Goal: Task Accomplishment & Management: Manage account settings

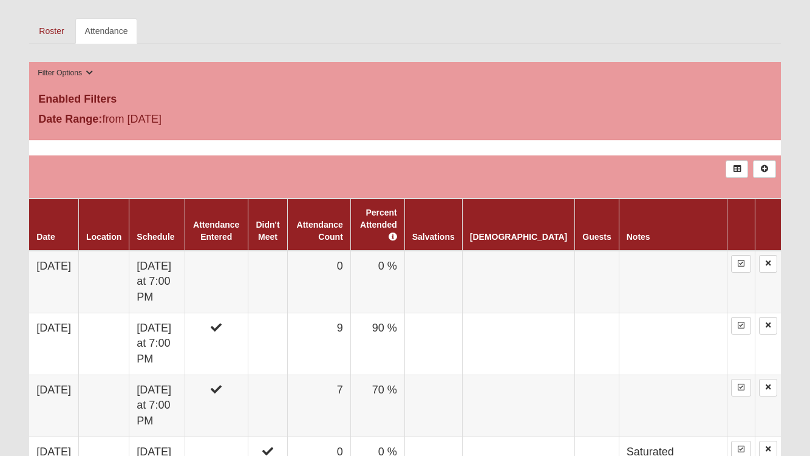
scroll to position [548, 0]
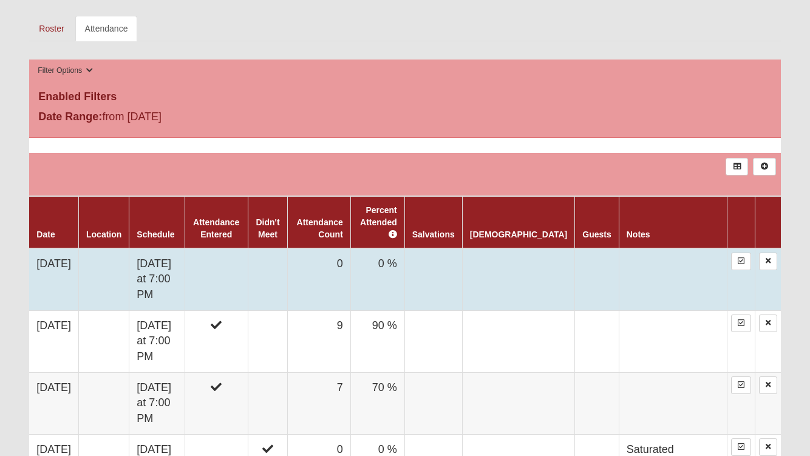
click at [184, 248] on td "[DATE] at 7:00 PM" at bounding box center [156, 279] width 55 height 63
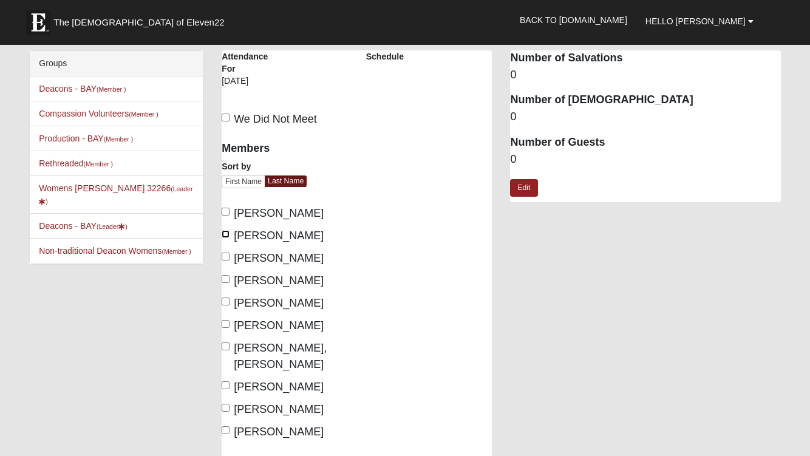
click at [228, 234] on input "Dutton, Beth" at bounding box center [225, 234] width 8 height 8
checkbox input "true"
click at [226, 280] on input "Iannello, Rebecca" at bounding box center [225, 279] width 8 height 8
checkbox input "true"
click at [225, 305] on label "Kent, Gina" at bounding box center [272, 303] width 102 height 16
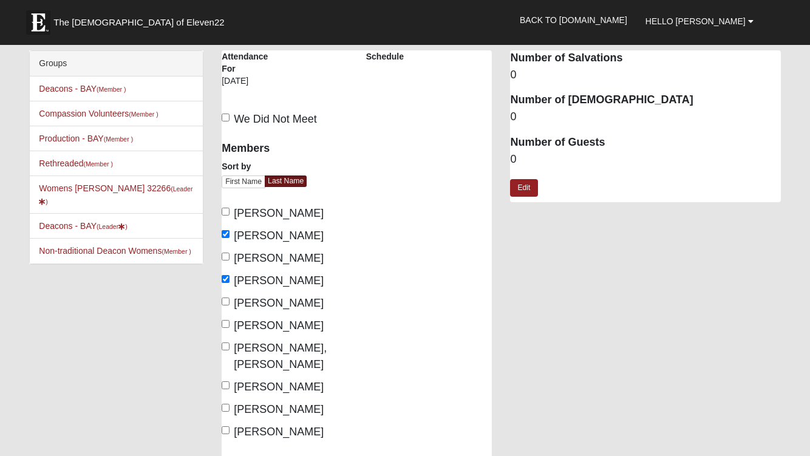
click at [225, 305] on input "Kent, Gina" at bounding box center [225, 301] width 8 height 8
checkbox input "true"
click at [226, 323] on input "Lemos, Carol" at bounding box center [225, 324] width 8 height 8
checkbox input "true"
click at [227, 404] on input "Walker, Sybil" at bounding box center [225, 408] width 8 height 8
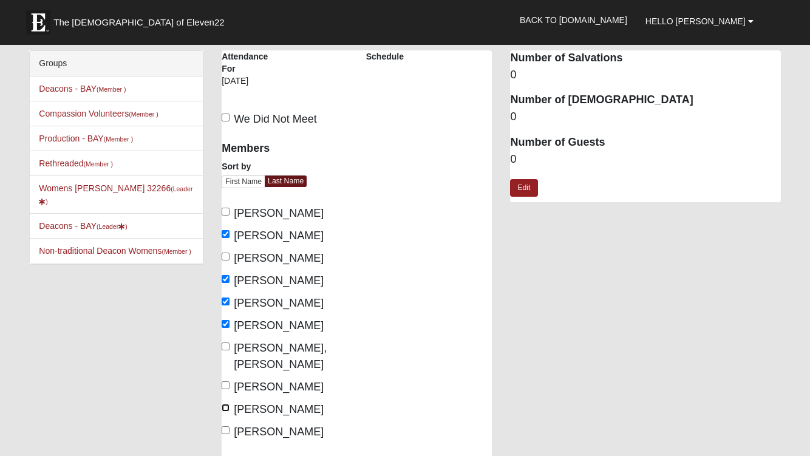
checkbox input "true"
click at [226, 426] on input "Wilford, Ashley" at bounding box center [225, 430] width 8 height 8
checkbox input "true"
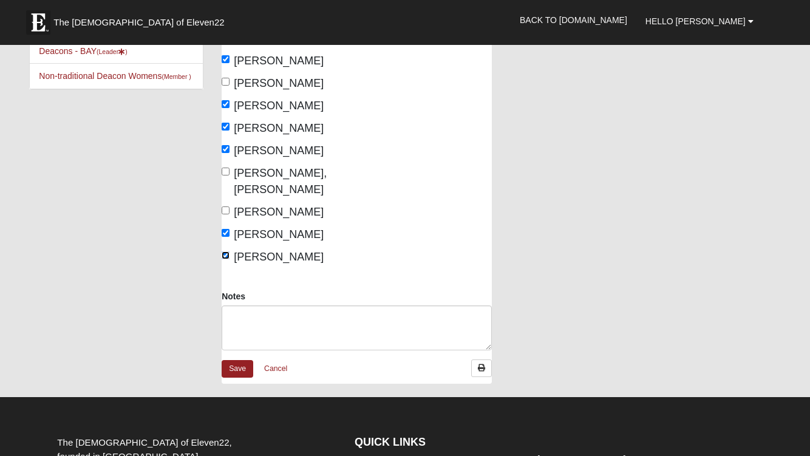
scroll to position [179, 0]
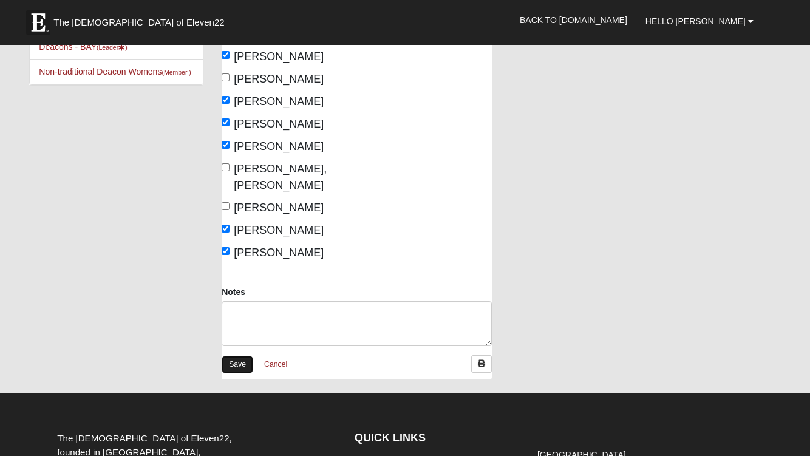
click at [239, 356] on link "Save" at bounding box center [237, 365] width 32 height 18
